Goal: Book appointment/travel/reservation

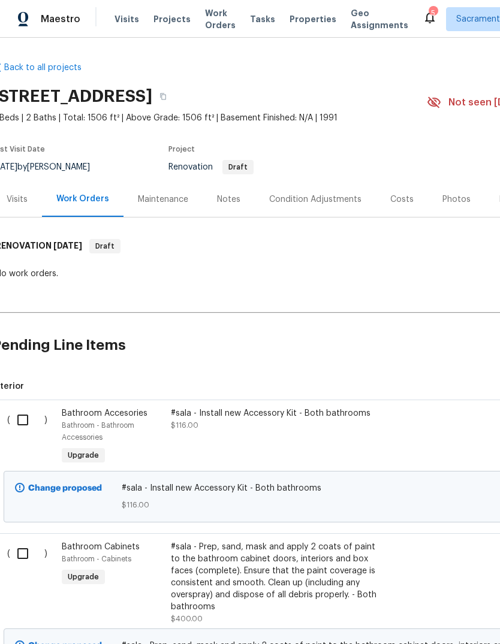
scroll to position [0, 8]
click at [326, 194] on div "Condition Adjustments" at bounding box center [315, 200] width 92 height 12
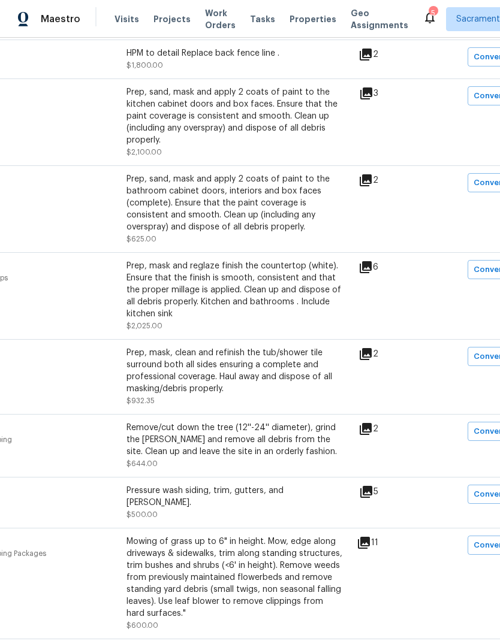
scroll to position [540, 104]
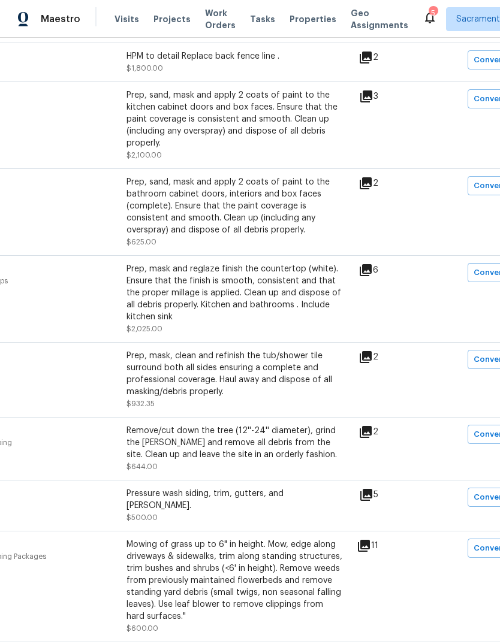
click at [371, 363] on icon at bounding box center [366, 357] width 12 height 12
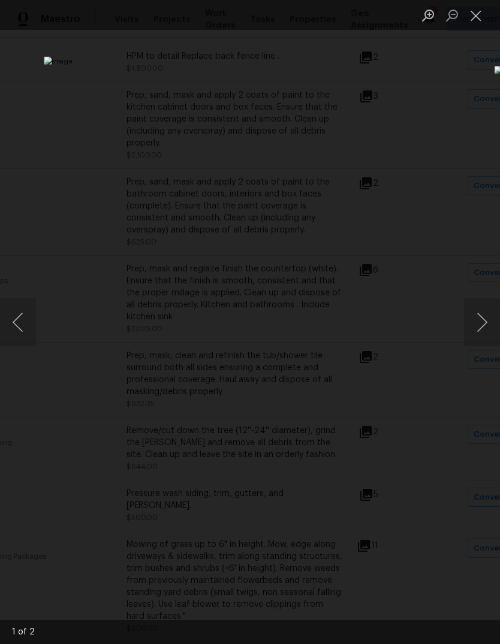
click at [485, 325] on button "Next image" at bounding box center [482, 322] width 36 height 48
click at [480, 15] on button "Close lightbox" at bounding box center [476, 15] width 24 height 21
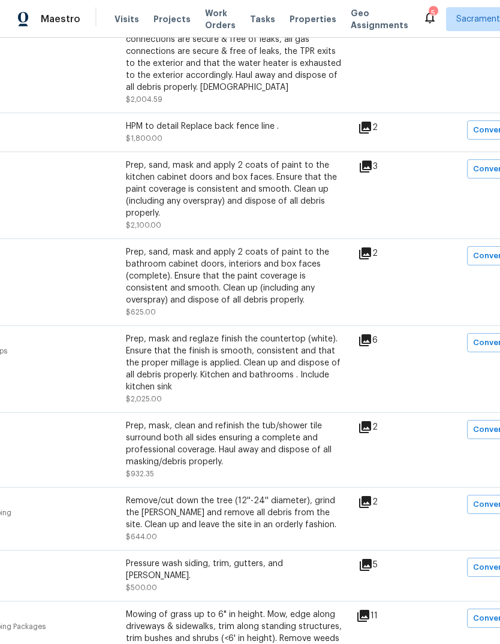
scroll to position [469, 105]
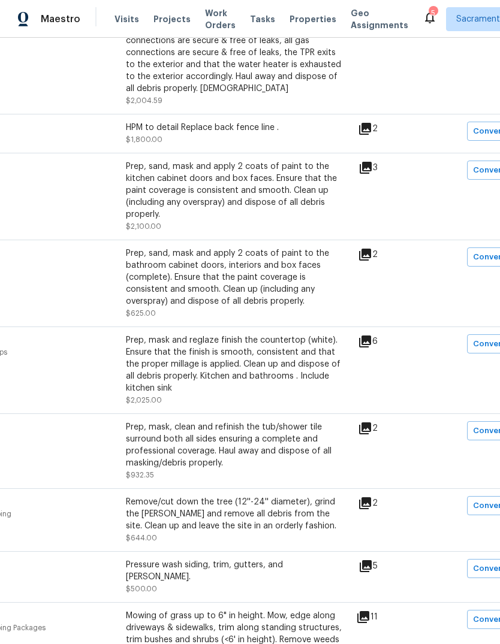
click at [371, 344] on icon at bounding box center [365, 342] width 12 height 12
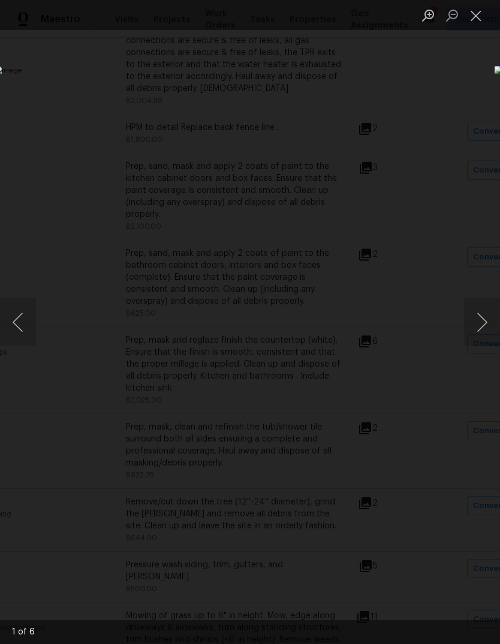
click at [481, 318] on button "Next image" at bounding box center [482, 322] width 36 height 48
click at [482, 327] on button "Next image" at bounding box center [482, 322] width 36 height 48
click at [473, 15] on button "Close lightbox" at bounding box center [476, 15] width 24 height 21
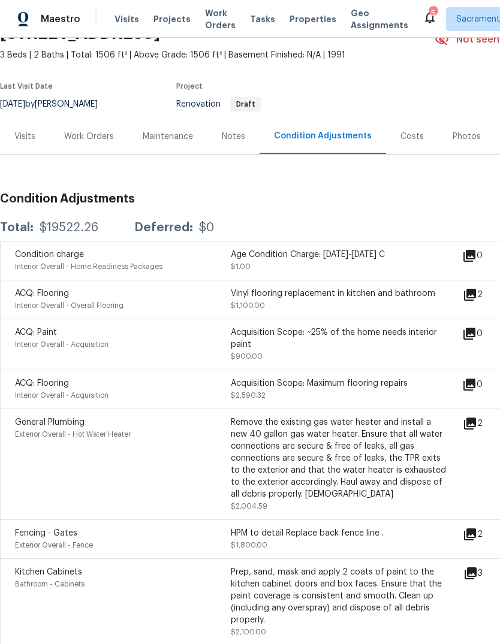
scroll to position [80, -1]
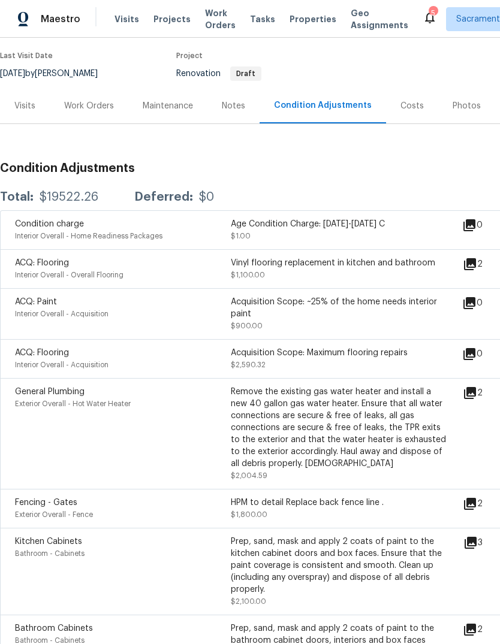
click at [428, 11] on div "5" at bounding box center [432, 13] width 8 height 12
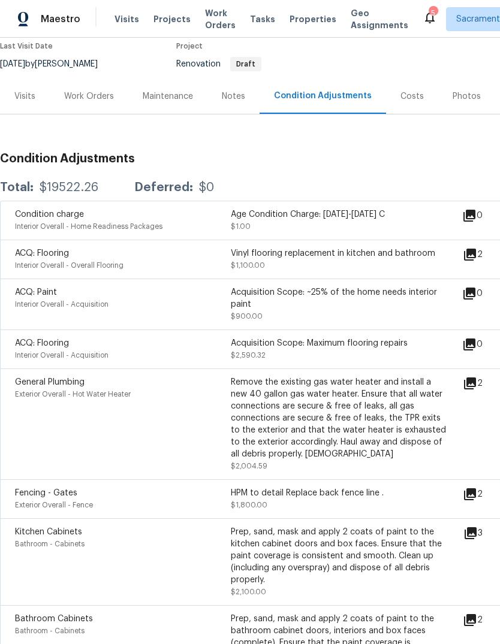
click at [428, 11] on div "5" at bounding box center [432, 13] width 8 height 12
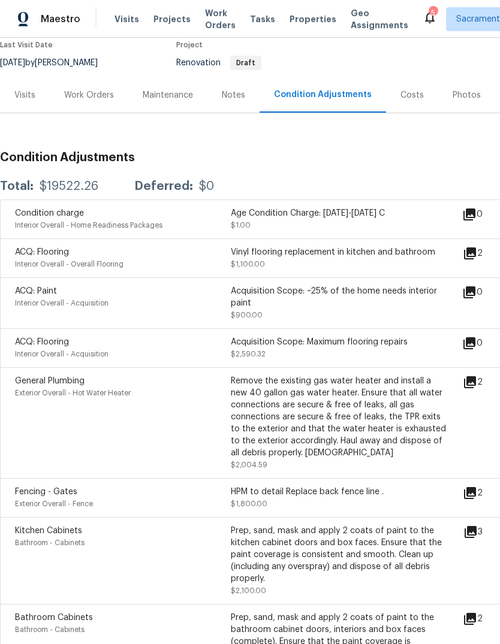
scroll to position [105, 0]
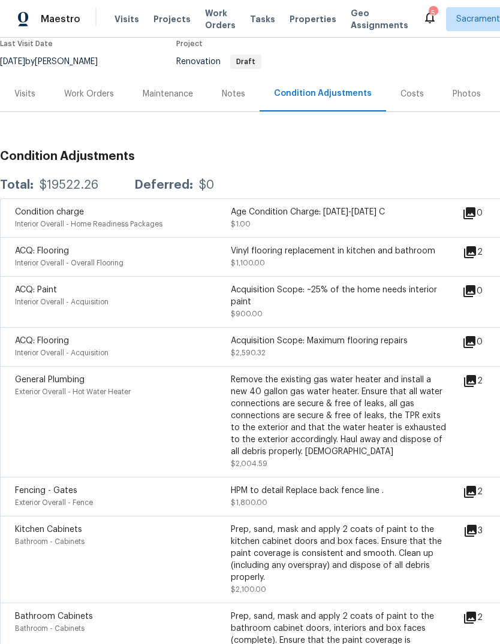
click at [428, 11] on div "5" at bounding box center [432, 13] width 8 height 12
click at [422, 11] on icon at bounding box center [429, 17] width 14 height 14
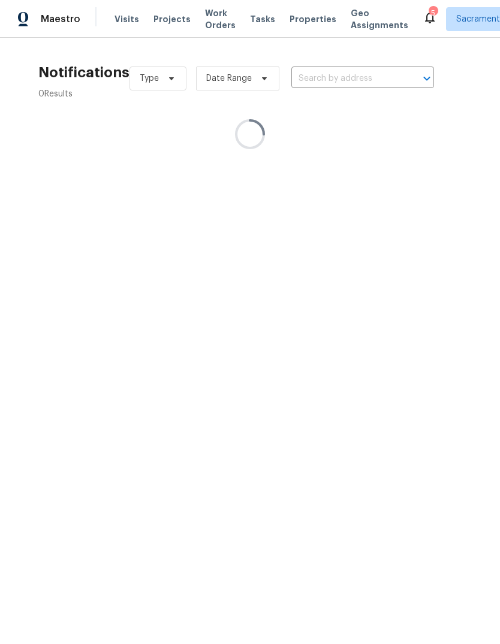
click at [428, 15] on div "5" at bounding box center [432, 13] width 8 height 12
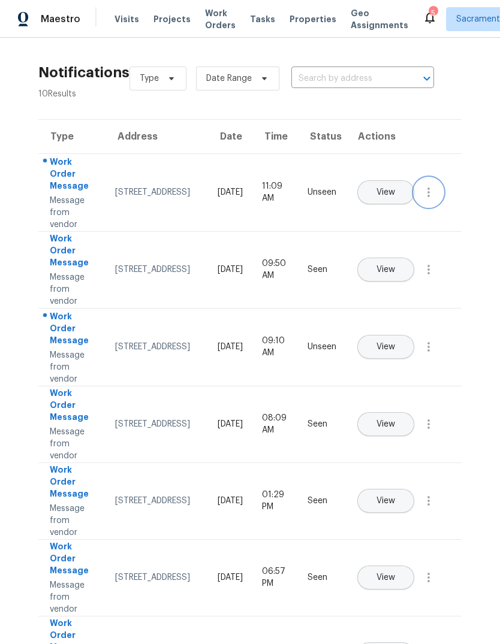
click at [428, 197] on icon "button" at bounding box center [428, 193] width 2 height 10
click at [402, 203] on div "Mark Seen" at bounding box center [359, 207] width 93 height 12
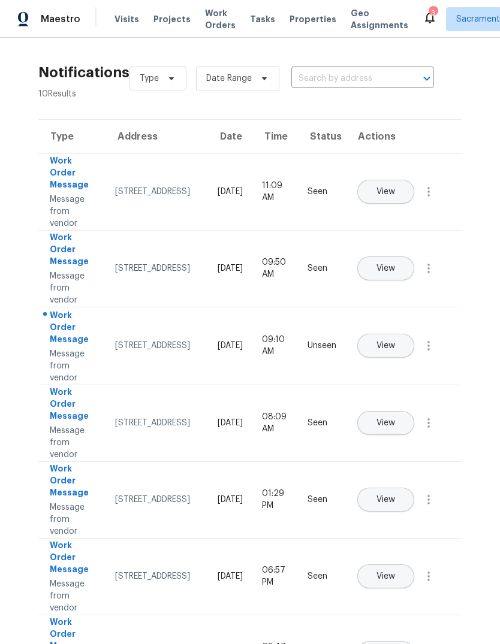
click at [121, 16] on span "Visits" at bounding box center [126, 19] width 25 height 12
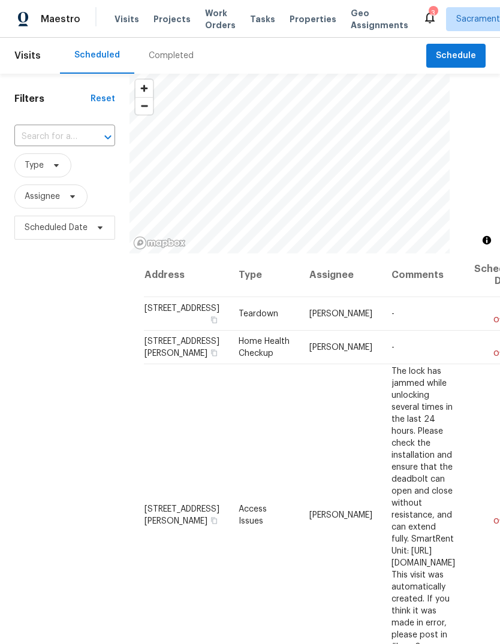
click at [100, 146] on div at bounding box center [99, 137] width 31 height 17
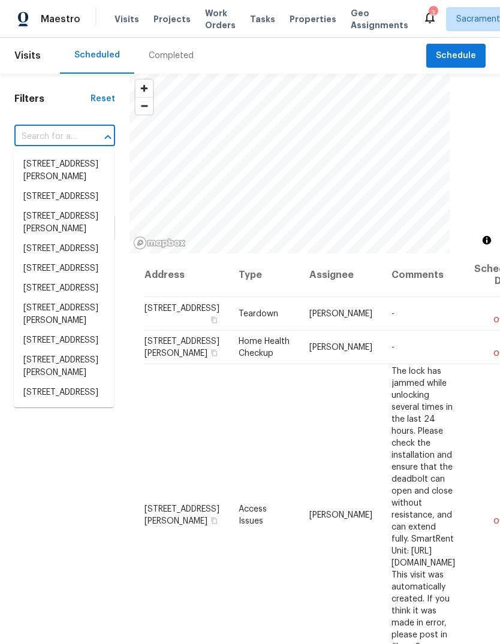
click at [81, 129] on input "text" at bounding box center [47, 137] width 67 height 19
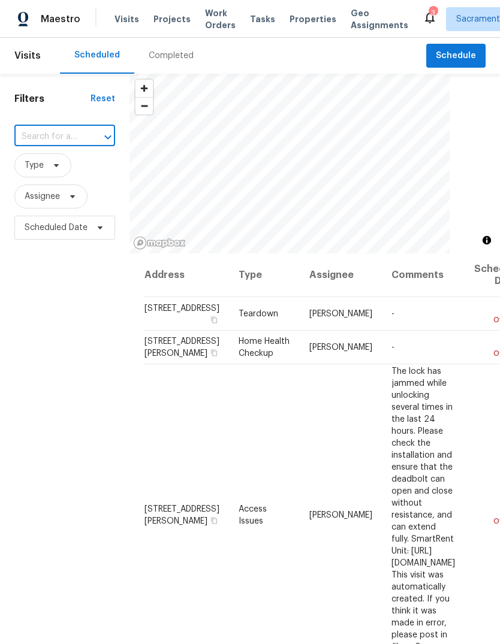
paste input "[STREET_ADDRESS]"
type input "[STREET_ADDRESS]"
click at [74, 174] on li "[STREET_ADDRESS]" at bounding box center [64, 165] width 100 height 20
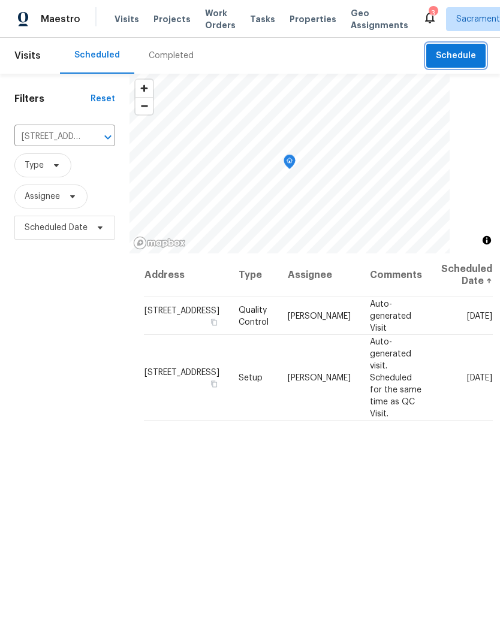
click at [450, 54] on span "Schedule" at bounding box center [456, 56] width 40 height 15
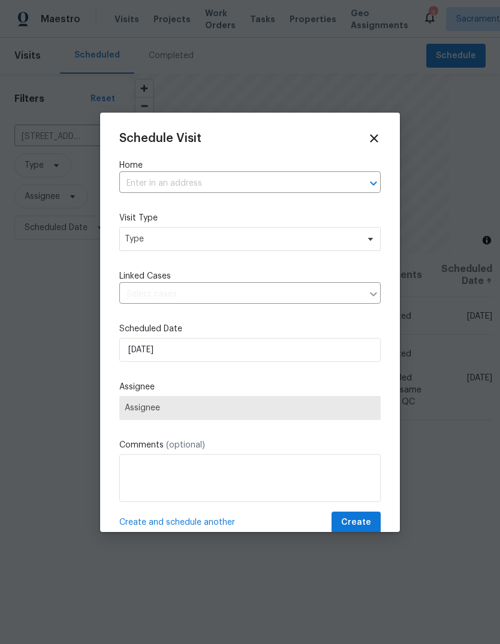
click at [253, 178] on input "text" at bounding box center [233, 183] width 228 height 19
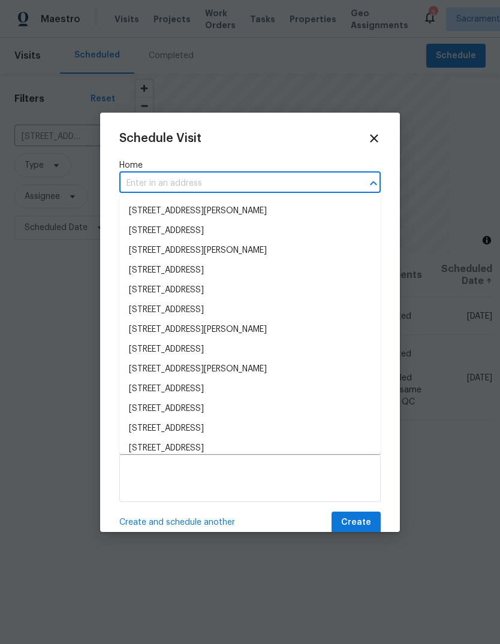
click at [255, 186] on input "text" at bounding box center [233, 183] width 228 height 19
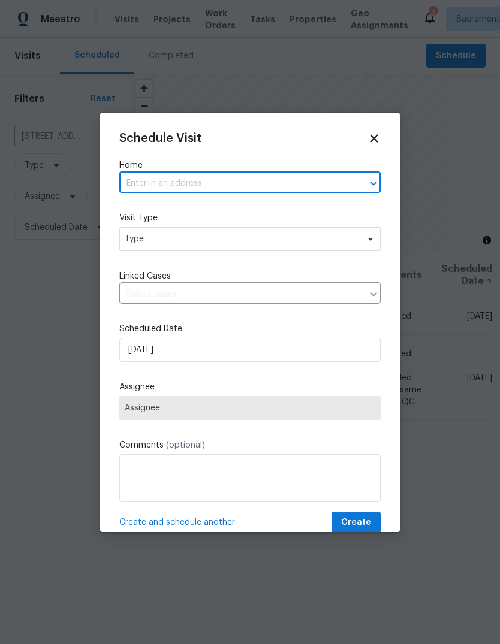
paste input "[STREET_ADDRESS]"
type input "[STREET_ADDRESS]"
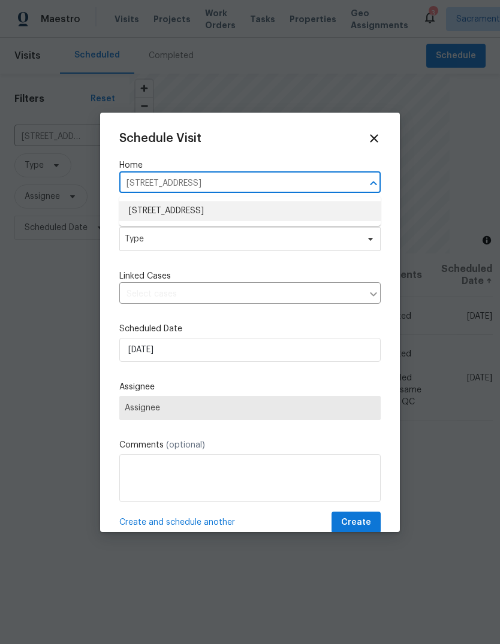
click at [277, 214] on li "[STREET_ADDRESS]" at bounding box center [249, 211] width 261 height 20
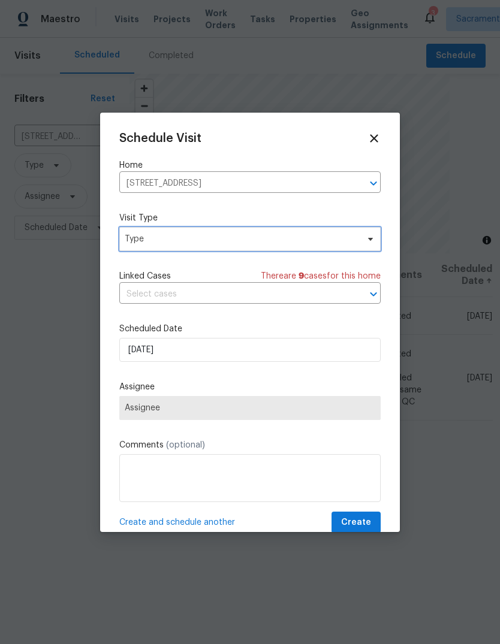
click at [284, 244] on span "Type" at bounding box center [241, 239] width 233 height 12
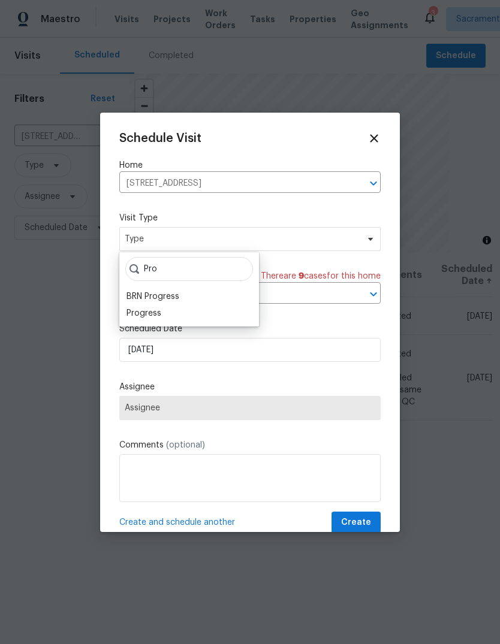
type input "Pro"
click at [164, 310] on div "Progress" at bounding box center [189, 313] width 132 height 17
click at [159, 310] on div "Progress" at bounding box center [143, 313] width 35 height 12
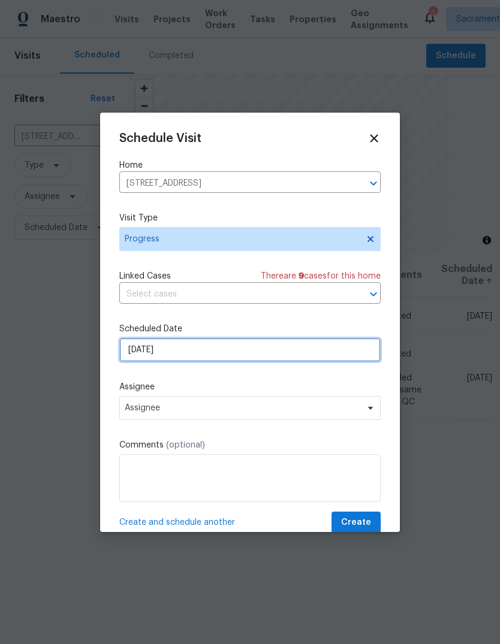
click at [307, 351] on input "[DATE]" at bounding box center [249, 350] width 261 height 24
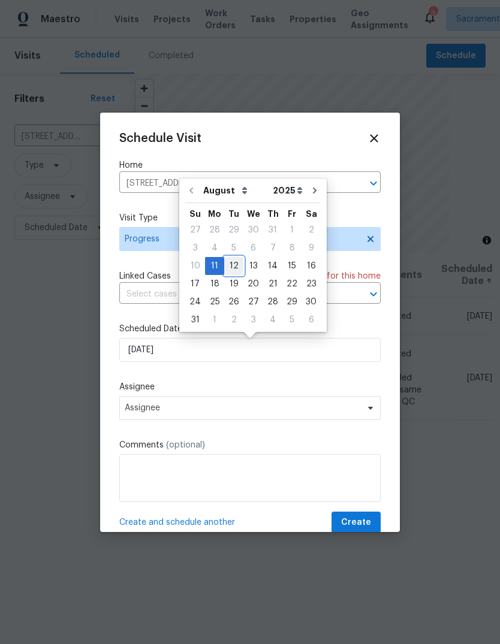
click at [232, 265] on div "12" at bounding box center [233, 266] width 19 height 17
type input "[DATE]"
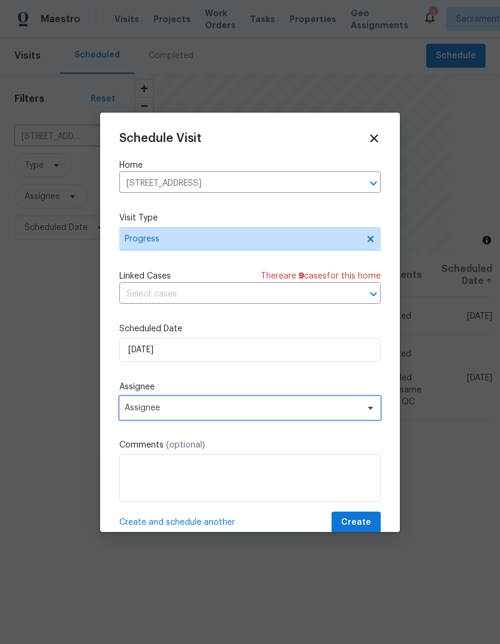
click at [346, 410] on span "Assignee" at bounding box center [242, 408] width 235 height 10
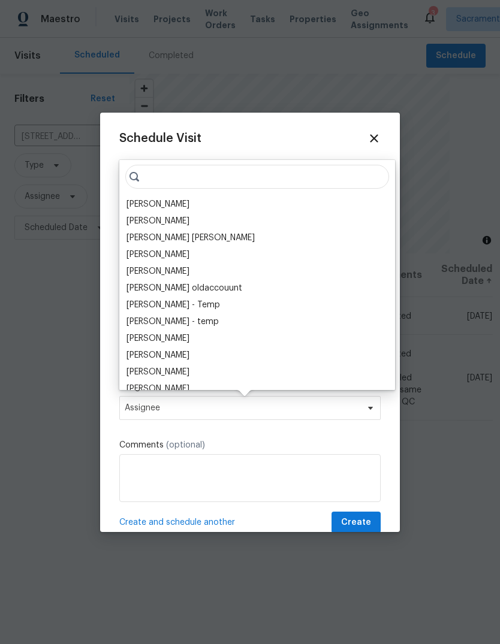
click at [201, 201] on div "[PERSON_NAME]" at bounding box center [257, 204] width 268 height 17
click at [152, 202] on div "[PERSON_NAME]" at bounding box center [157, 204] width 63 height 12
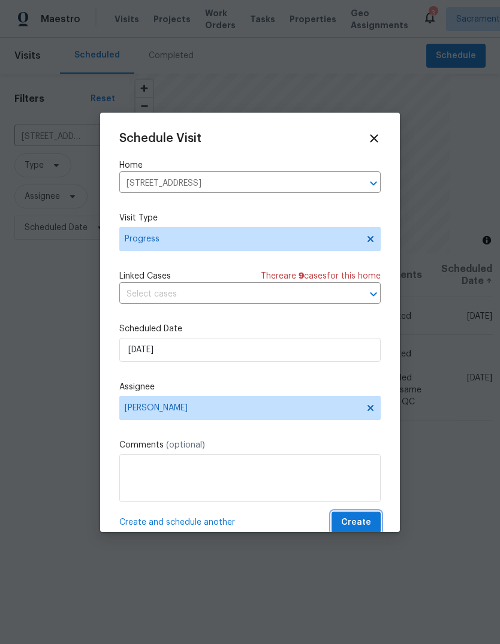
click at [367, 521] on span "Create" at bounding box center [356, 522] width 30 height 15
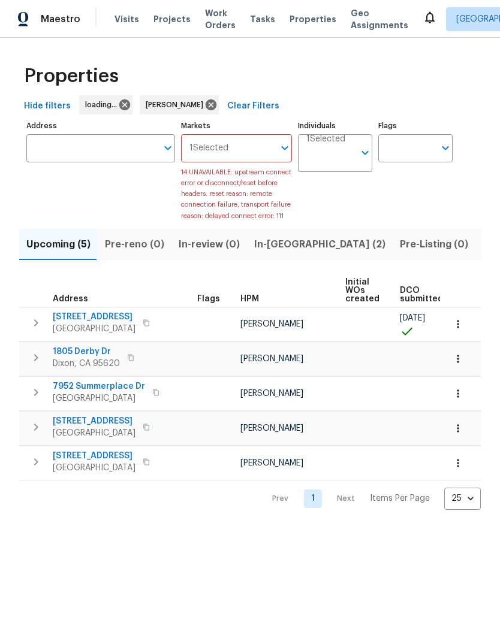
click at [273, 253] on span "In-reno (2)" at bounding box center [319, 244] width 131 height 17
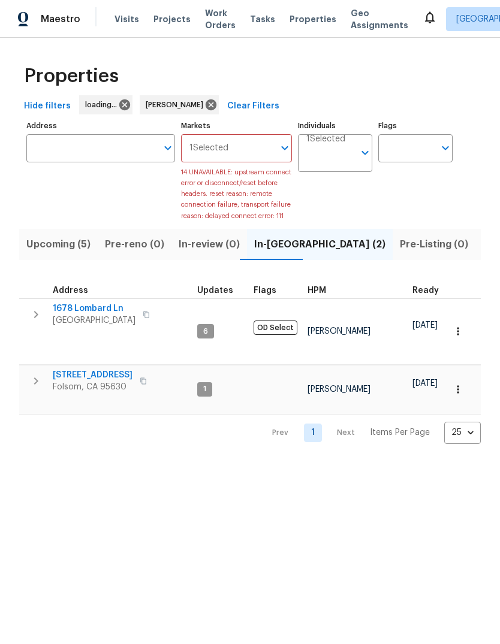
click at [31, 322] on icon "button" at bounding box center [36, 314] width 14 height 14
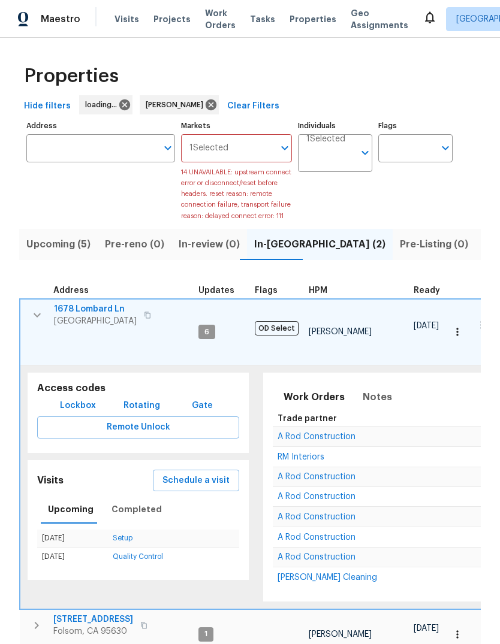
click at [207, 480] on span "Schedule a visit" at bounding box center [195, 480] width 67 height 15
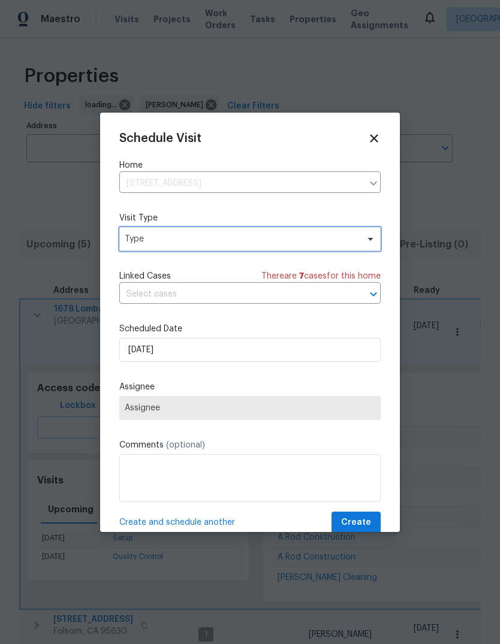
click at [226, 250] on span "Type" at bounding box center [249, 239] width 261 height 24
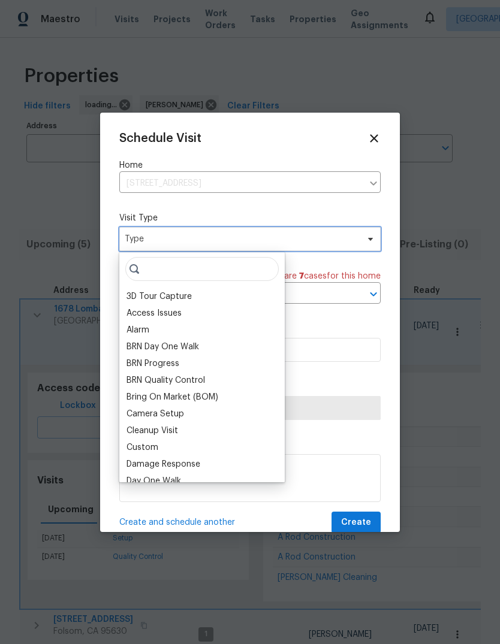
click at [226, 237] on span "Type" at bounding box center [241, 239] width 233 height 12
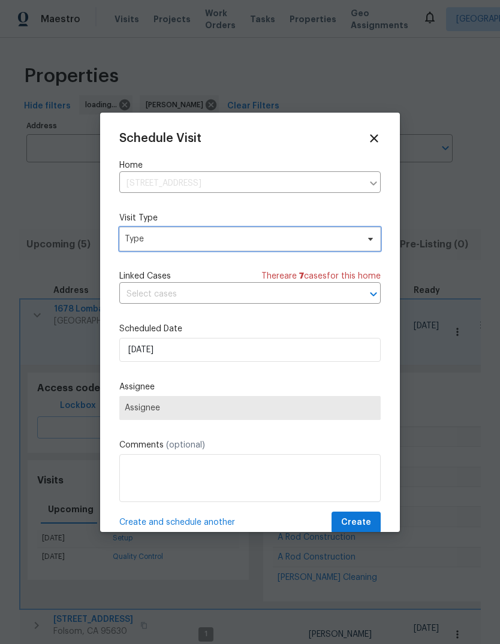
click at [222, 245] on span "Type" at bounding box center [241, 239] width 233 height 12
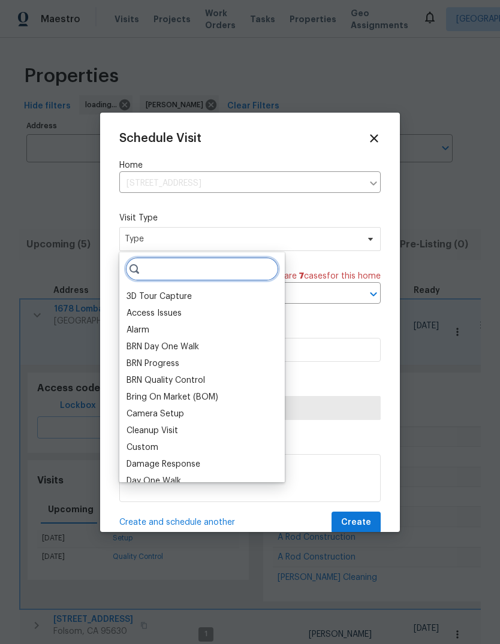
click at [169, 271] on input "search" at bounding box center [201, 269] width 153 height 24
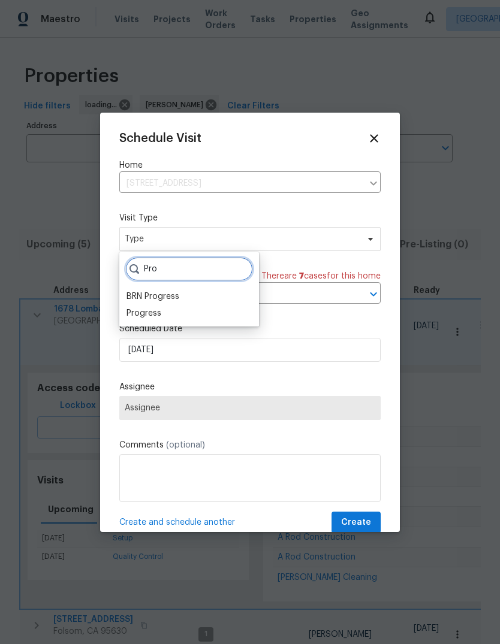
type input "Pro"
click at [160, 314] on div "Progress" at bounding box center [143, 313] width 35 height 12
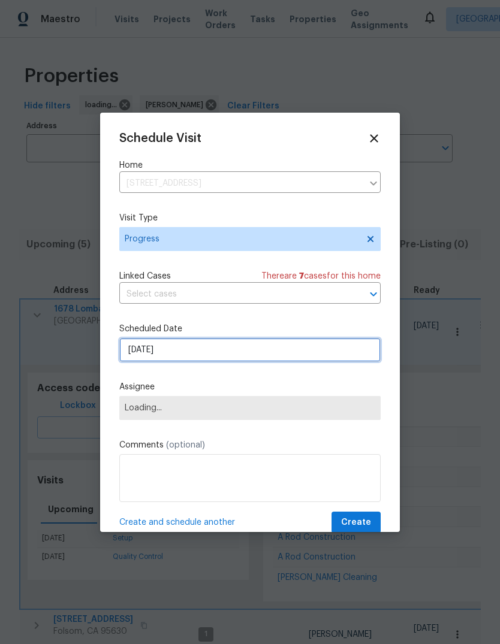
click at [188, 351] on input "[DATE]" at bounding box center [249, 350] width 261 height 24
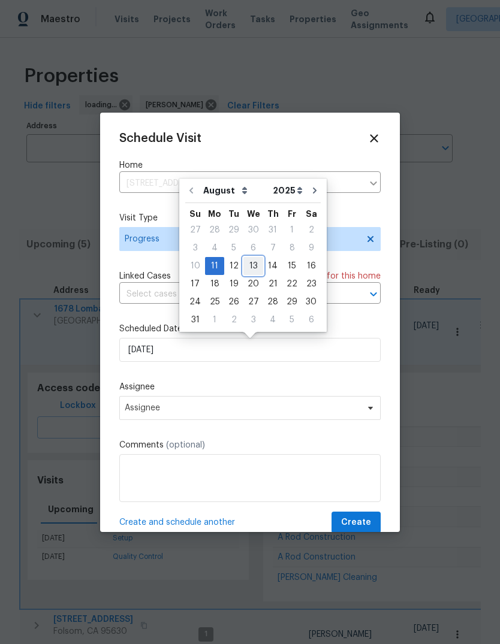
click at [251, 270] on div "13" at bounding box center [253, 266] width 20 height 17
type input "8/13/2025"
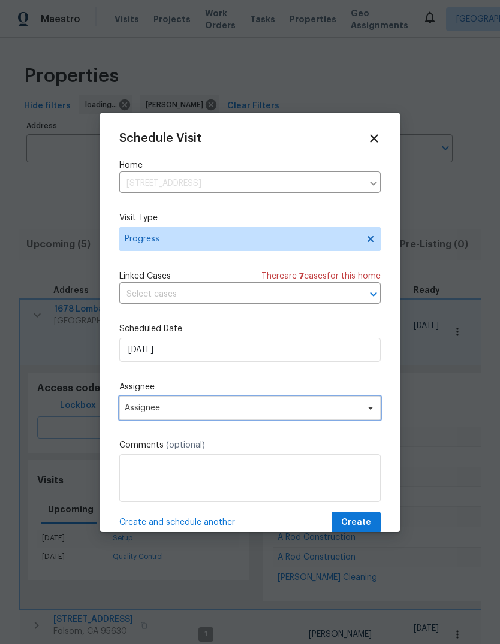
click at [318, 408] on span "Assignee" at bounding box center [242, 408] width 235 height 10
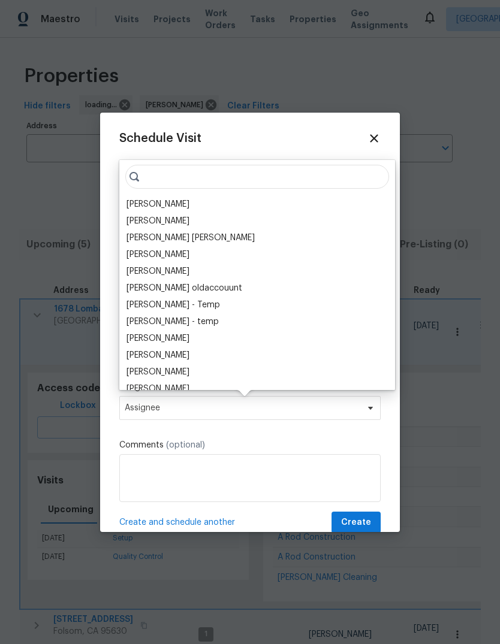
click at [189, 206] on div "[PERSON_NAME]" at bounding box center [157, 204] width 63 height 12
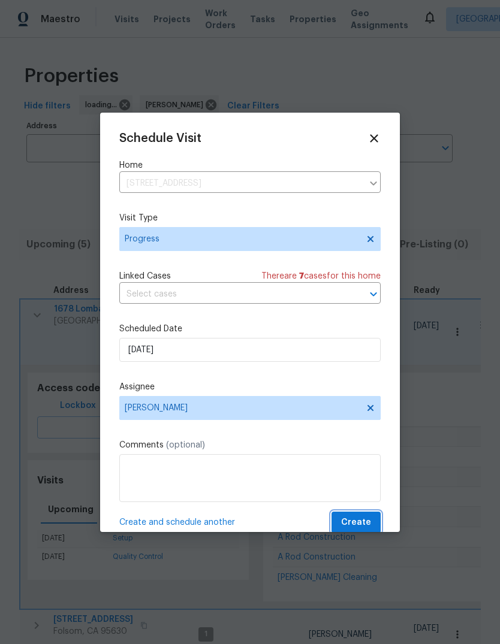
click at [363, 524] on span "Create" at bounding box center [356, 522] width 30 height 15
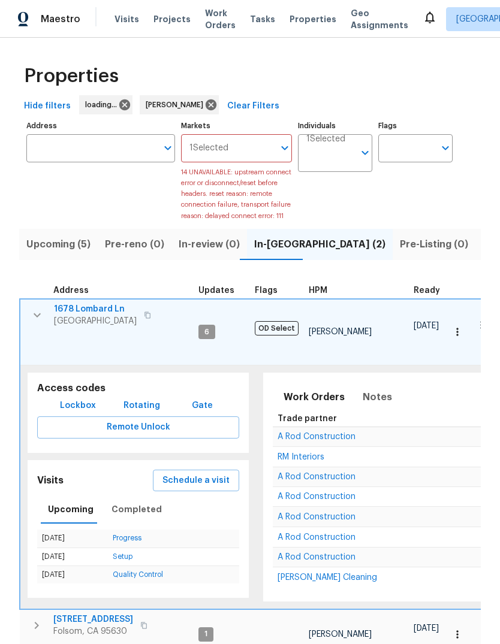
click at [129, 17] on span "Visits" at bounding box center [126, 19] width 25 height 12
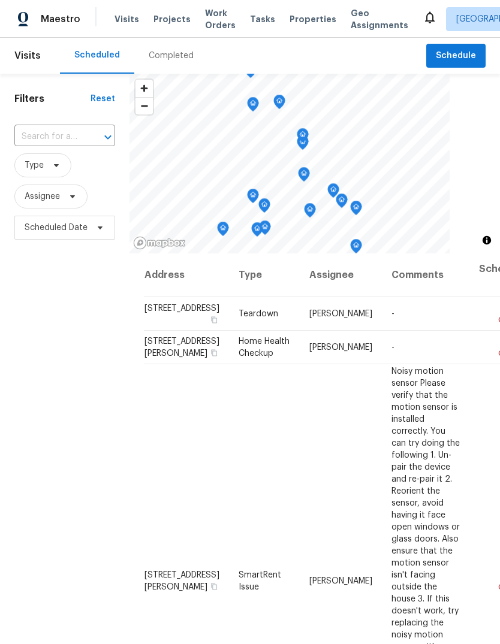
click at [92, 141] on div at bounding box center [99, 137] width 31 height 17
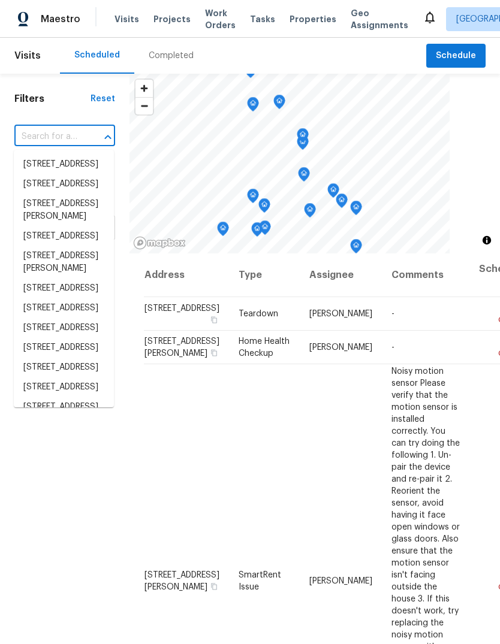
click at [95, 139] on div at bounding box center [99, 137] width 31 height 17
click at [87, 135] on div at bounding box center [99, 137] width 31 height 17
click at [87, 134] on div at bounding box center [99, 137] width 31 height 17
click at [80, 130] on input "text" at bounding box center [47, 137] width 67 height 19
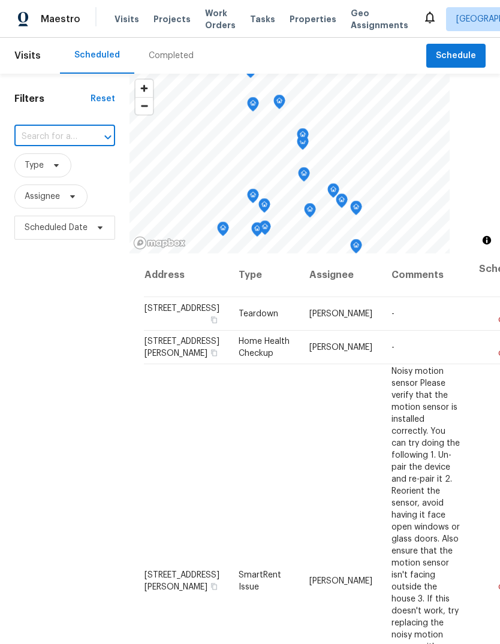
paste input "[STREET_ADDRESS]"
type input "[STREET_ADDRESS]"
click at [41, 169] on li "[STREET_ADDRESS]" at bounding box center [64, 165] width 100 height 20
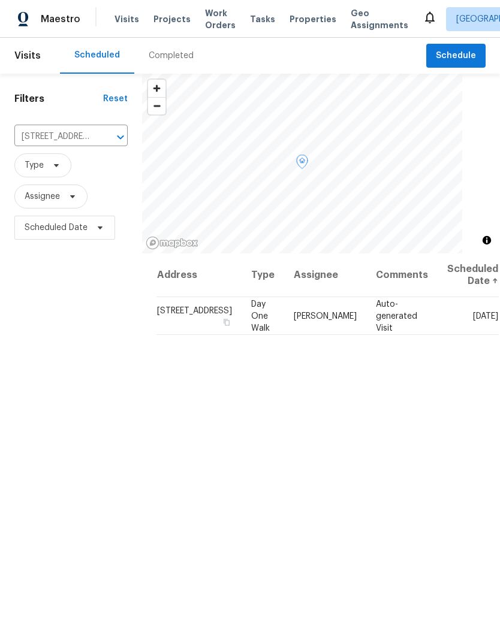
click at [0, 0] on span at bounding box center [0, 0] width 0 height 0
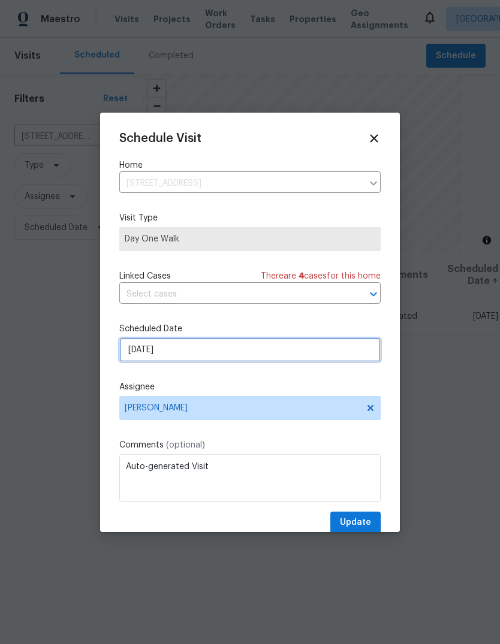
click at [270, 358] on input "8/14/2025" at bounding box center [249, 350] width 261 height 24
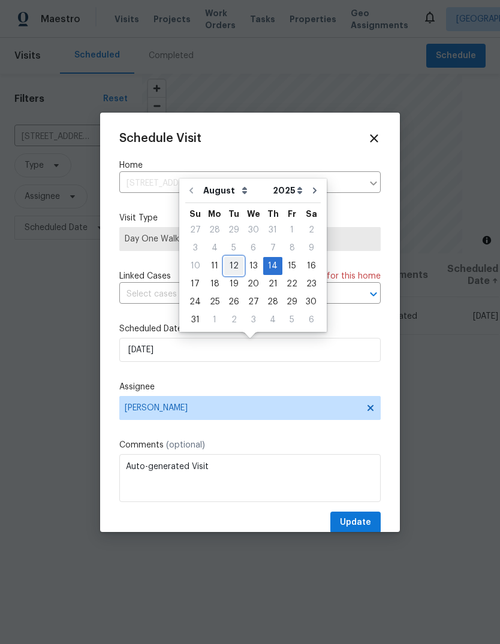
click at [231, 267] on div "12" at bounding box center [233, 266] width 19 height 17
type input "[DATE]"
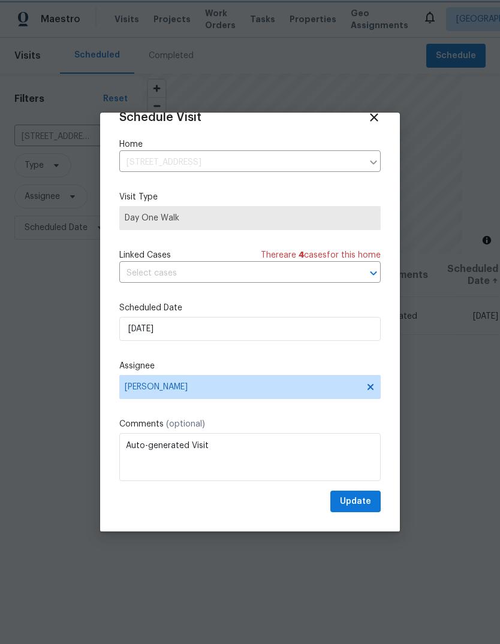
scroll to position [23, 0]
click at [366, 501] on span "Update" at bounding box center [355, 501] width 31 height 15
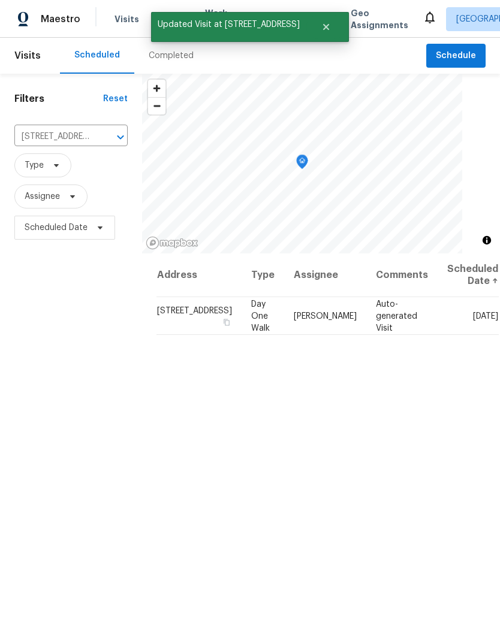
scroll to position [0, 0]
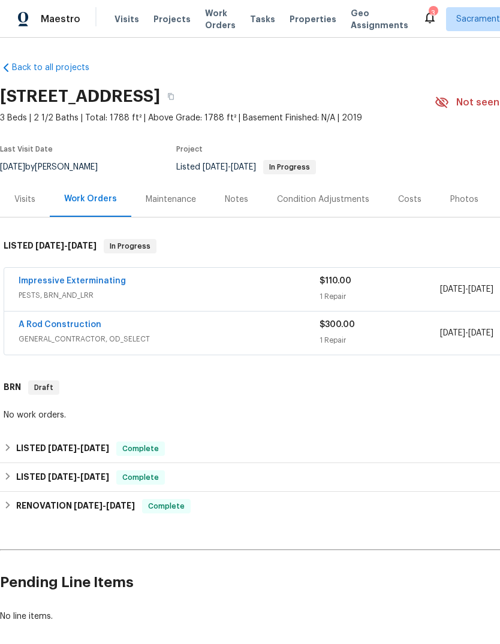
click at [162, 23] on span "Projects" at bounding box center [171, 19] width 37 height 12
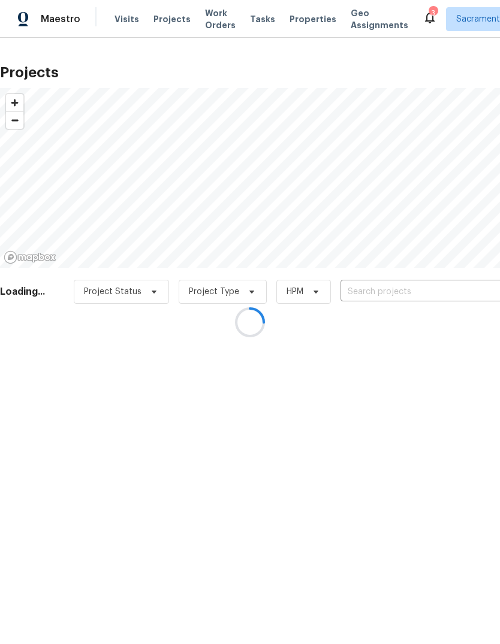
click at [304, 23] on div at bounding box center [250, 322] width 500 height 644
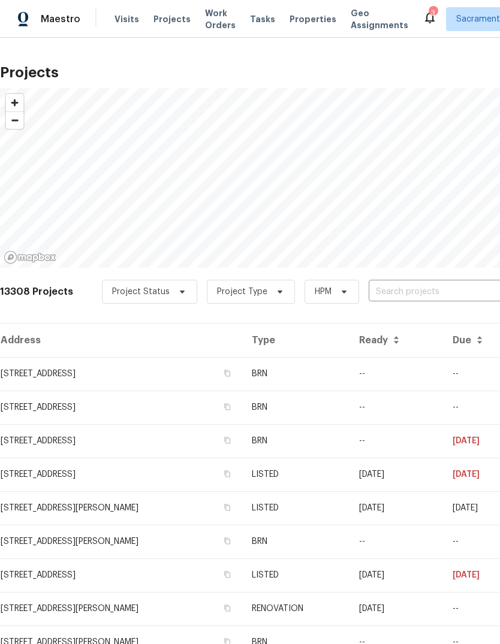
click at [425, 22] on icon at bounding box center [430, 18] width 10 height 12
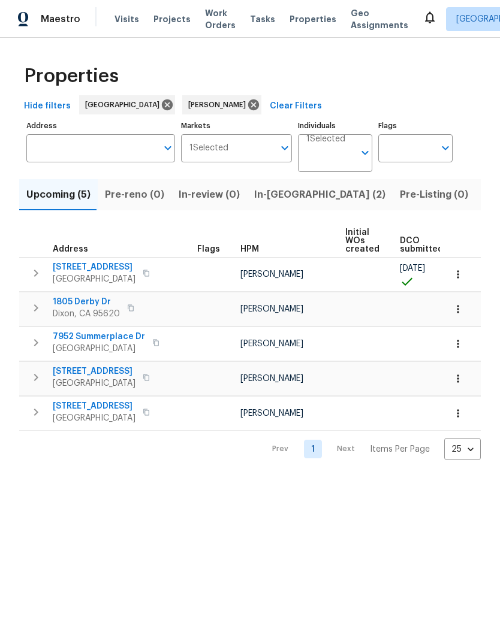
click at [271, 149] on input "Markets" at bounding box center [251, 148] width 46 height 28
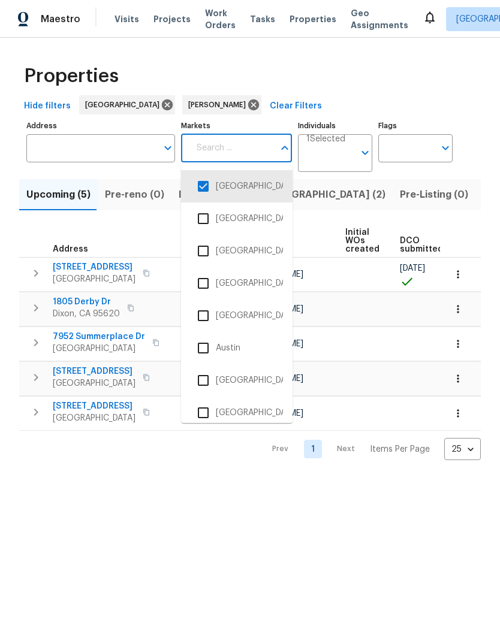
click at [149, 226] on th "Address" at bounding box center [105, 241] width 173 height 33
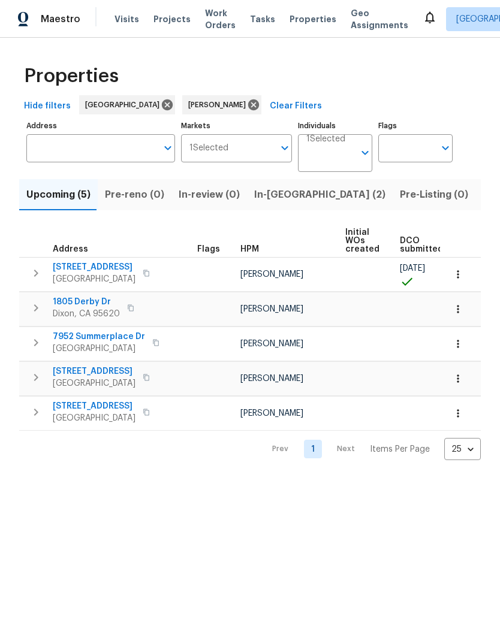
click at [161, 17] on span "Projects" at bounding box center [171, 19] width 37 height 12
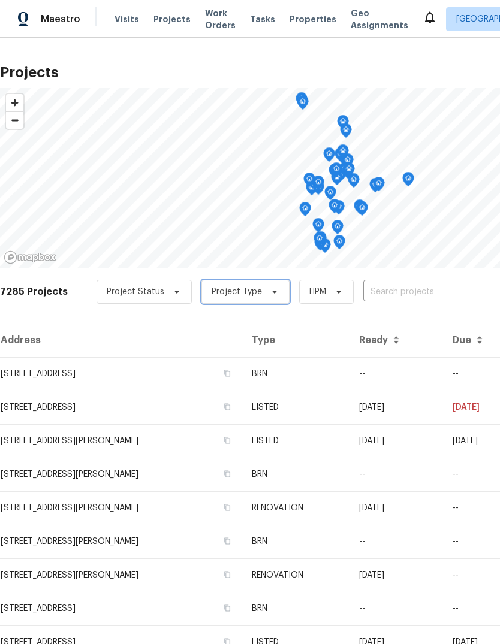
click at [270, 293] on icon at bounding box center [275, 292] width 10 height 10
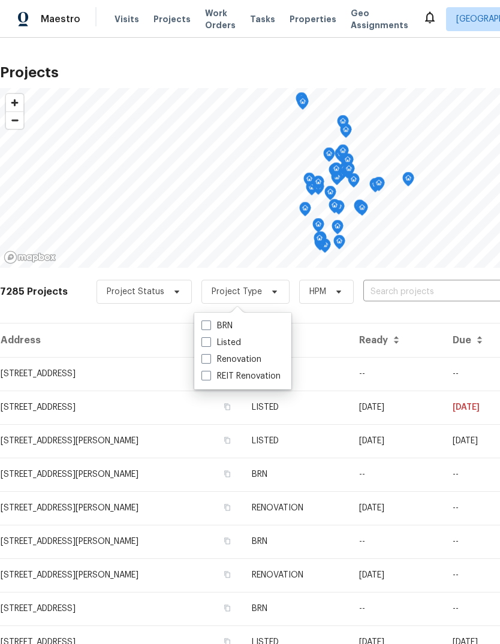
click at [206, 361] on span at bounding box center [206, 359] width 10 height 10
click at [206, 361] on input "Renovation" at bounding box center [205, 358] width 8 height 8
checkbox input "true"
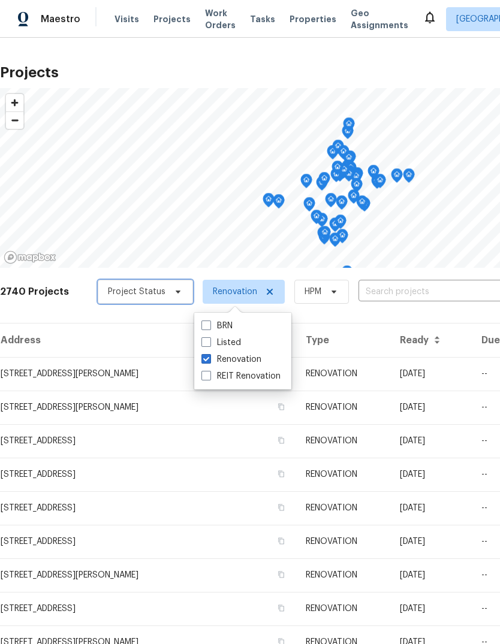
click at [173, 288] on icon at bounding box center [178, 292] width 10 height 10
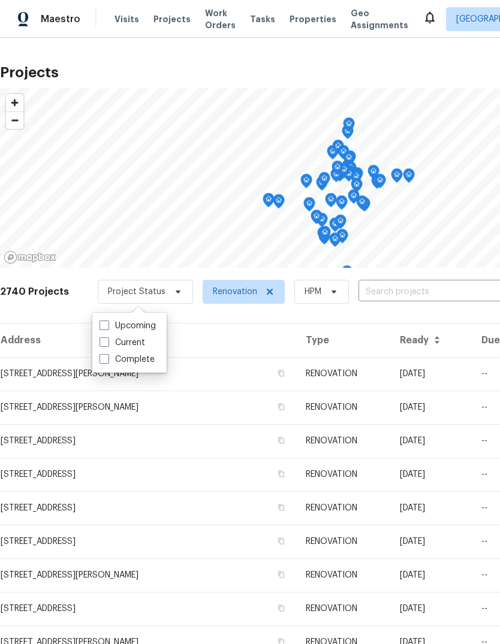
click at [101, 324] on span at bounding box center [104, 326] width 10 height 10
click at [101, 324] on input "Upcoming" at bounding box center [103, 324] width 8 height 8
checkbox input "true"
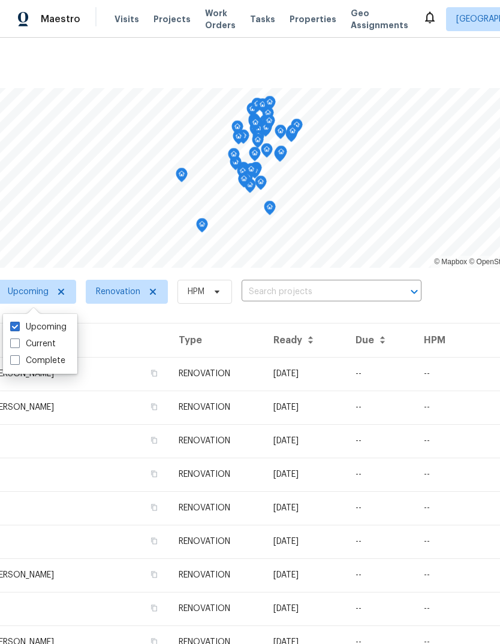
scroll to position [0, 85]
